Goal: Transaction & Acquisition: Purchase product/service

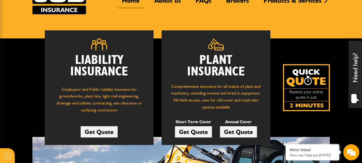
scroll to position [54, 0]
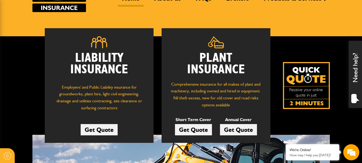
click at [190, 128] on link "Get Quote" at bounding box center [193, 129] width 37 height 11
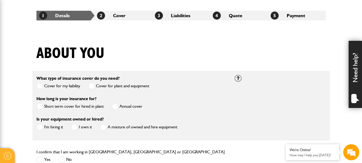
scroll to position [107, 0]
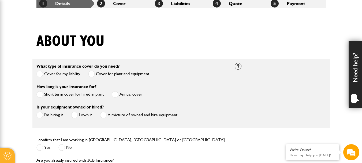
drag, startPoint x: 39, startPoint y: 93, endPoint x: 39, endPoint y: 96, distance: 3.5
click at [39, 93] on span at bounding box center [39, 94] width 7 height 7
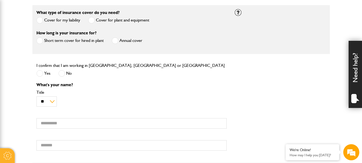
scroll to position [0, 0]
click at [39, 72] on span at bounding box center [39, 73] width 7 height 7
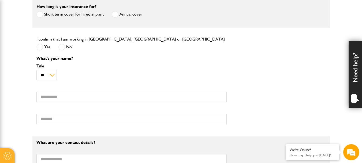
scroll to position [188, 0]
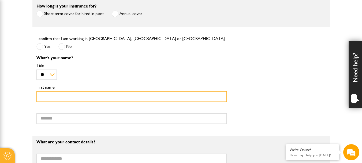
click at [71, 95] on input "First name" at bounding box center [131, 96] width 190 height 10
type input "****"
type input "******"
type input "**********"
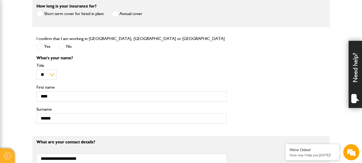
type input "**********"
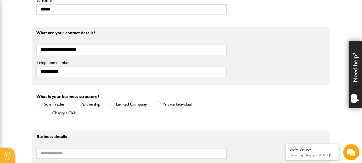
scroll to position [322, 0]
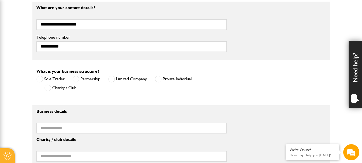
click at [42, 79] on span at bounding box center [39, 79] width 7 height 7
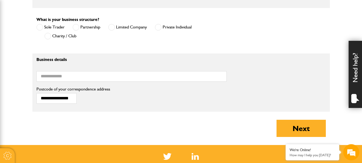
scroll to position [375, 0]
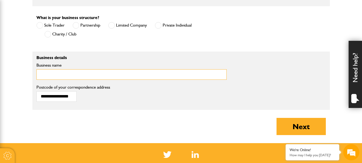
click at [62, 74] on input "Business name" at bounding box center [131, 74] width 190 height 10
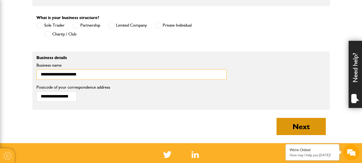
type input "**********"
click at [299, 125] on button "Next" at bounding box center [301, 126] width 49 height 17
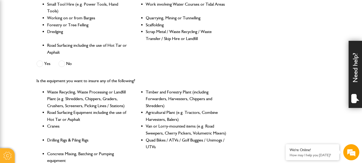
scroll to position [188, 0]
click at [62, 64] on span at bounding box center [61, 63] width 7 height 7
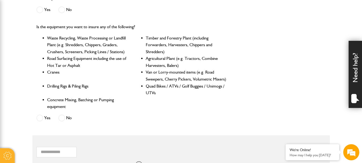
click at [62, 118] on span at bounding box center [61, 117] width 7 height 7
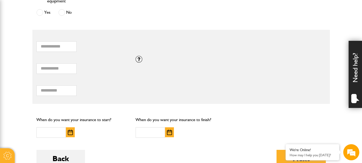
scroll to position [349, 0]
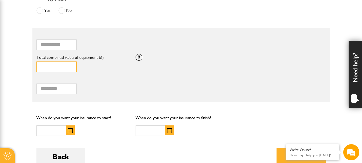
click at [47, 66] on input "*" at bounding box center [56, 66] width 40 height 10
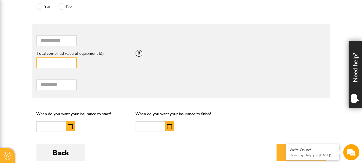
scroll to position [375, 0]
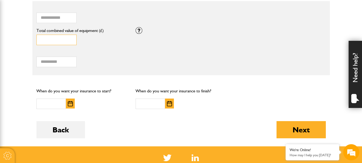
type input "*****"
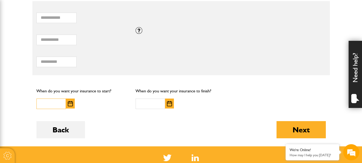
click at [57, 104] on input "text" at bounding box center [50, 103] width 29 height 10
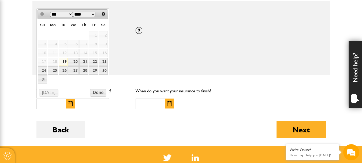
click at [64, 61] on link "19" at bounding box center [63, 62] width 9 height 8
type input "**********"
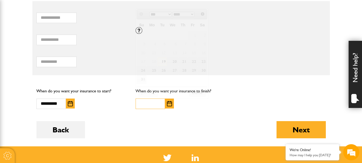
click at [142, 102] on input "text" at bounding box center [150, 103] width 29 height 10
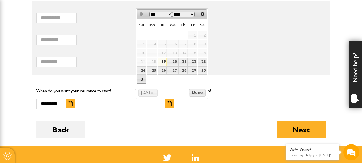
click at [142, 77] on link "31" at bounding box center [141, 79] width 9 height 8
type input "**********"
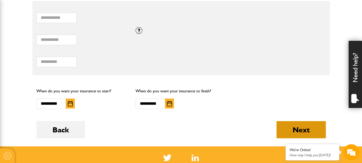
click at [299, 127] on button "Next" at bounding box center [301, 129] width 49 height 17
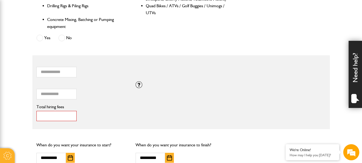
click at [44, 115] on input "*" at bounding box center [56, 116] width 40 height 10
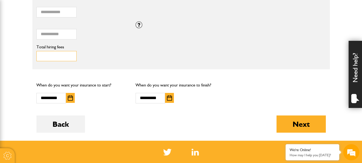
scroll to position [429, 0]
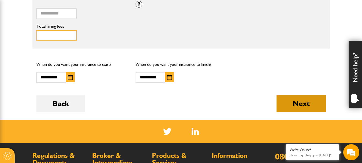
type input "***"
click at [293, 100] on button "Next" at bounding box center [301, 103] width 49 height 17
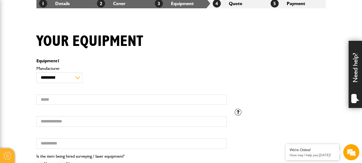
scroll to position [134, 0]
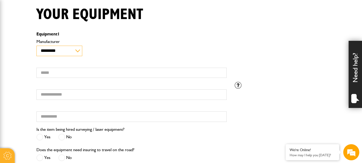
click at [78, 49] on select "**********" at bounding box center [59, 51] width 46 height 10
select select "**"
click at [36, 46] on select "**********" at bounding box center [59, 51] width 46 height 10
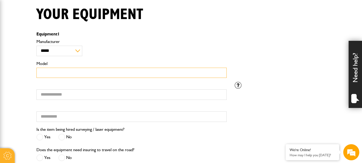
click at [63, 71] on input "Model" at bounding box center [131, 73] width 190 height 10
type input "*****"
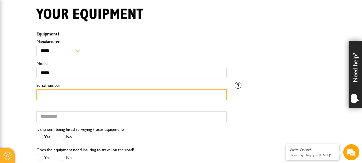
click at [56, 95] on input "Serial number" at bounding box center [131, 94] width 190 height 10
type input "*********"
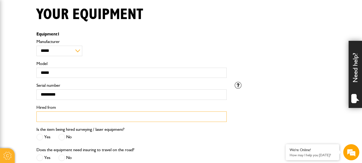
click at [47, 117] on input "Hired from" at bounding box center [131, 116] width 190 height 10
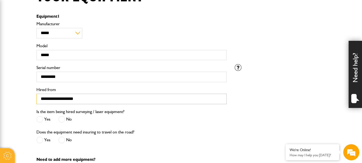
scroll to position [161, 0]
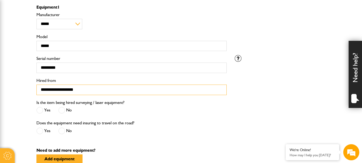
type input "**********"
click at [61, 107] on span at bounding box center [61, 110] width 7 height 7
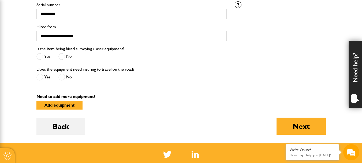
click at [62, 75] on span at bounding box center [61, 77] width 7 height 7
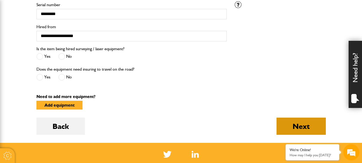
click at [306, 124] on button "Next" at bounding box center [301, 125] width 49 height 17
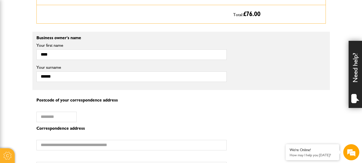
scroll to position [375, 0]
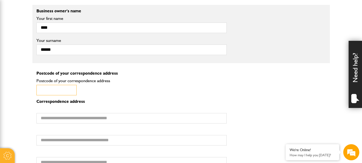
click at [49, 91] on input "Postcode of your correspondence address" at bounding box center [56, 90] width 40 height 10
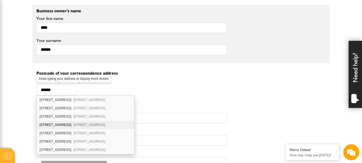
click at [60, 124] on div "7 Mytton Oak Road Shrewsbury SY3 8UA" at bounding box center [86, 125] width 98 height 8
type input "*******"
type input "**********"
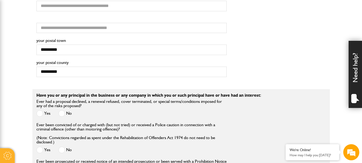
scroll to position [536, 0]
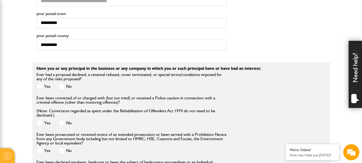
click at [62, 85] on span at bounding box center [61, 86] width 7 height 7
click at [63, 121] on span at bounding box center [61, 123] width 7 height 7
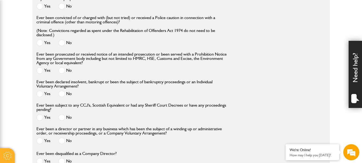
scroll to position [617, 0]
click at [60, 70] on span at bounding box center [61, 70] width 7 height 7
click at [62, 94] on span at bounding box center [61, 93] width 7 height 7
click at [63, 117] on span at bounding box center [61, 117] width 7 height 7
click at [60, 139] on span at bounding box center [61, 140] width 7 height 7
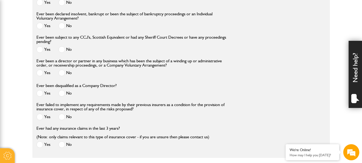
scroll to position [697, 0]
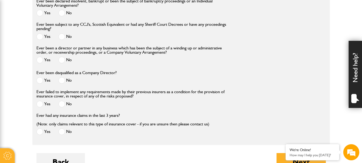
click at [60, 81] on span at bounding box center [61, 80] width 7 height 7
click at [64, 104] on span at bounding box center [61, 104] width 7 height 7
click at [63, 131] on span at bounding box center [61, 131] width 7 height 7
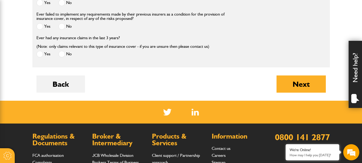
scroll to position [778, 0]
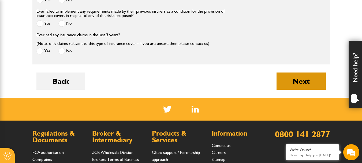
click at [295, 81] on button "Next" at bounding box center [301, 80] width 49 height 17
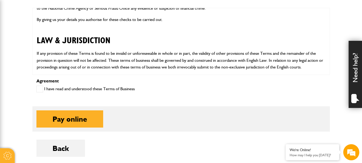
scroll to position [268, 0]
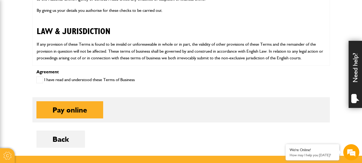
click at [40, 78] on span at bounding box center [39, 79] width 7 height 7
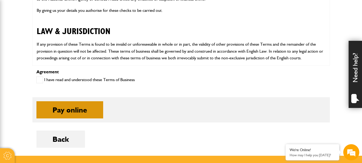
click at [68, 108] on button "Pay online" at bounding box center [69, 109] width 67 height 17
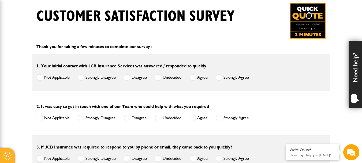
scroll to position [107, 0]
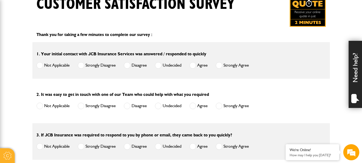
click at [220, 65] on span at bounding box center [219, 65] width 7 height 7
click at [220, 105] on span at bounding box center [219, 105] width 7 height 7
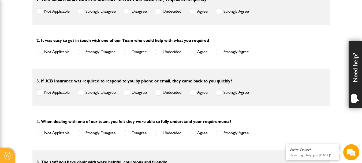
scroll to position [188, 0]
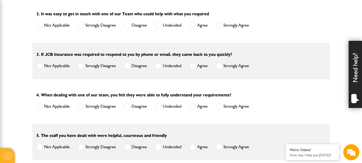
click at [221, 65] on span at bounding box center [219, 65] width 7 height 7
click at [220, 106] on span at bounding box center [219, 106] width 7 height 7
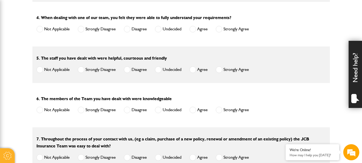
scroll to position [295, 0]
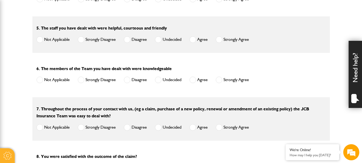
click at [219, 40] on span at bounding box center [219, 39] width 7 height 7
click at [221, 81] on span at bounding box center [219, 79] width 7 height 7
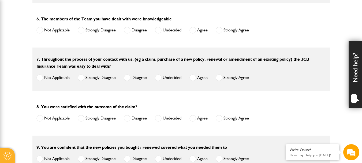
scroll to position [349, 0]
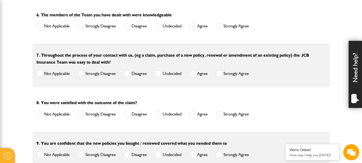
click at [221, 73] on span at bounding box center [219, 73] width 7 height 7
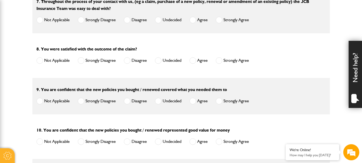
scroll to position [429, 0]
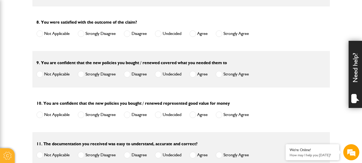
drag, startPoint x: 38, startPoint y: 33, endPoint x: 41, endPoint y: 34, distance: 3.1
click at [39, 33] on span at bounding box center [39, 33] width 7 height 7
click at [220, 77] on span at bounding box center [219, 74] width 7 height 7
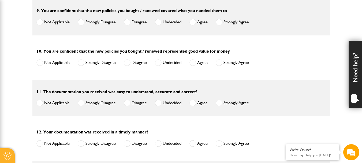
scroll to position [483, 0]
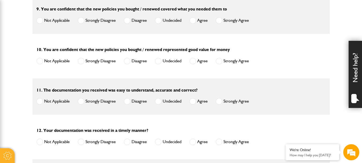
click at [216, 60] on span at bounding box center [219, 61] width 7 height 7
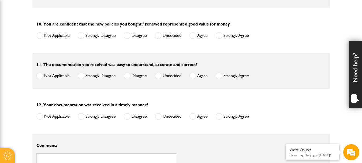
scroll to position [536, 0]
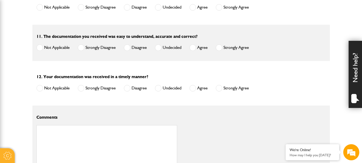
drag, startPoint x: 219, startPoint y: 48, endPoint x: 238, endPoint y: 54, distance: 19.8
click at [219, 48] on span at bounding box center [219, 47] width 7 height 7
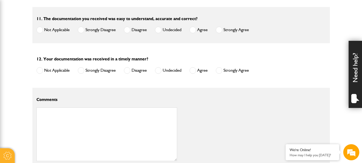
scroll to position [563, 0]
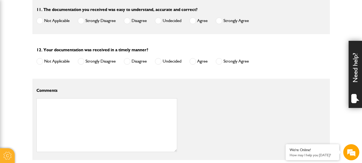
click at [220, 62] on span at bounding box center [219, 61] width 7 height 7
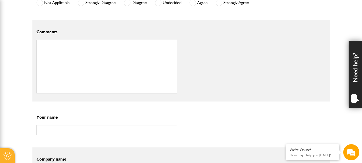
scroll to position [644, 0]
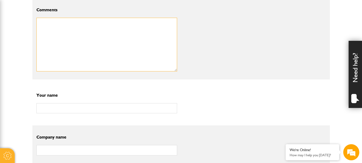
click at [46, 31] on textarea at bounding box center [106, 45] width 141 height 54
type textarea "**********"
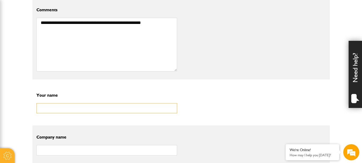
click at [52, 110] on input "text" at bounding box center [106, 108] width 141 height 10
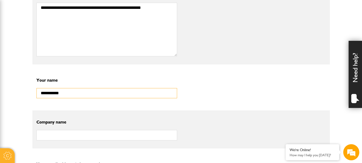
scroll to position [670, 0]
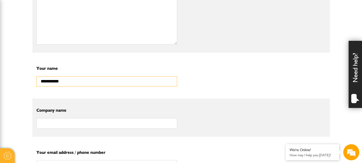
type input "**********"
click at [46, 124] on input "text" at bounding box center [106, 123] width 141 height 10
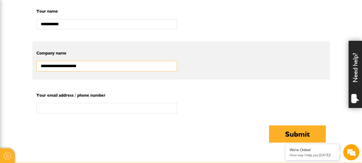
scroll to position [751, 0]
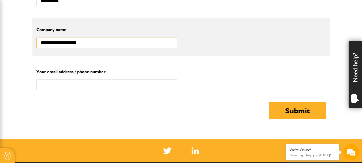
type input "**********"
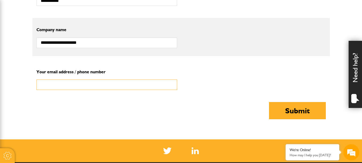
click at [54, 86] on input "text" at bounding box center [106, 84] width 141 height 10
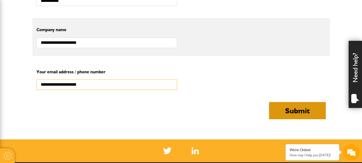
type input "**********"
click at [286, 110] on button "Submit" at bounding box center [297, 110] width 57 height 17
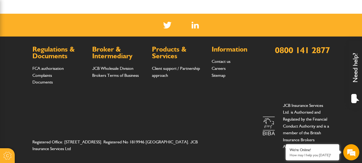
scroll to position [234, 0]
